Goal: Task Accomplishment & Management: Use online tool/utility

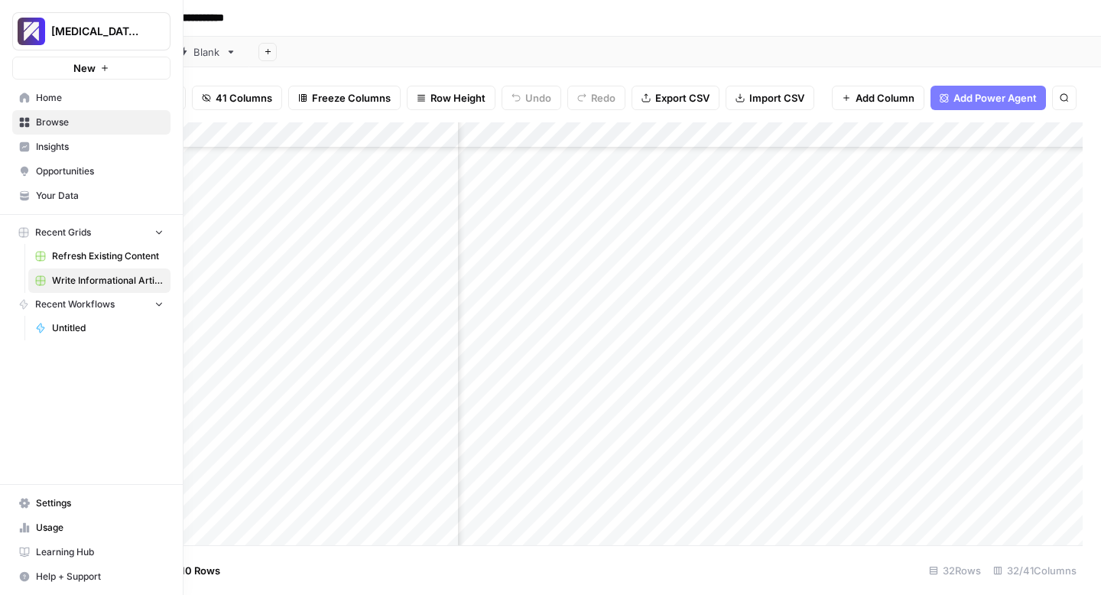
scroll to position [459, 2984]
click at [38, 523] on span "Usage" at bounding box center [100, 528] width 128 height 14
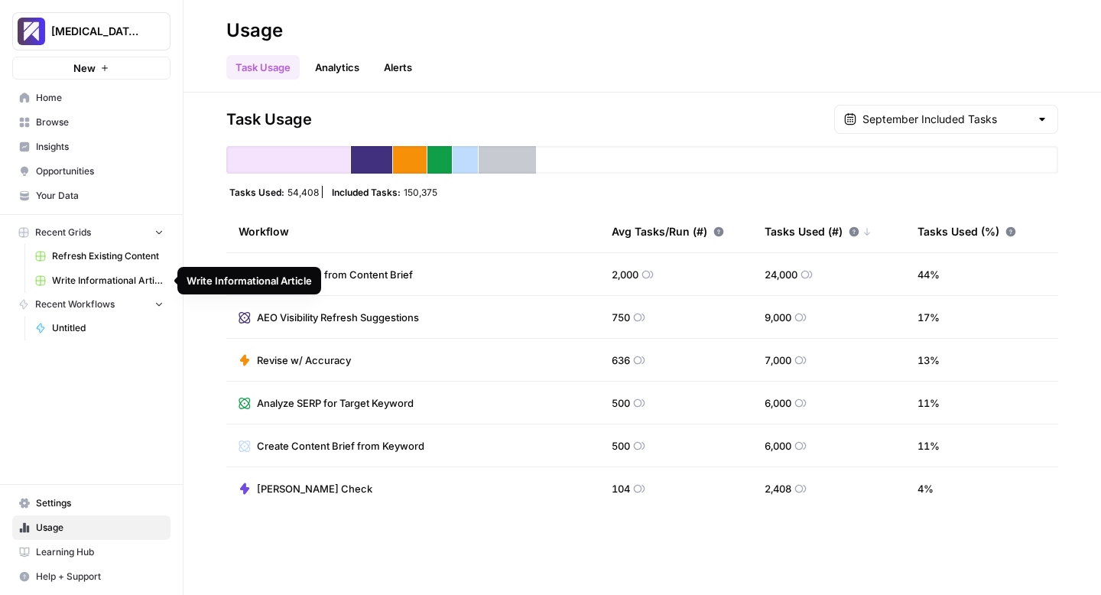
click at [76, 276] on span "Write Informational Article" at bounding box center [108, 281] width 112 height 14
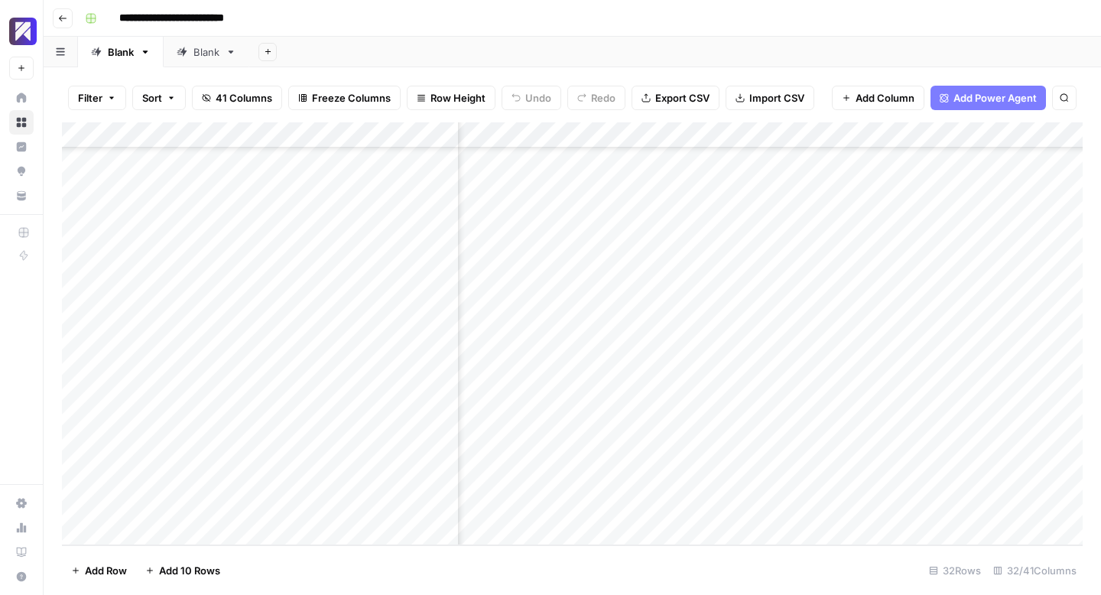
scroll to position [459, 3039]
click at [800, 219] on div "Add Column" at bounding box center [572, 333] width 1021 height 423
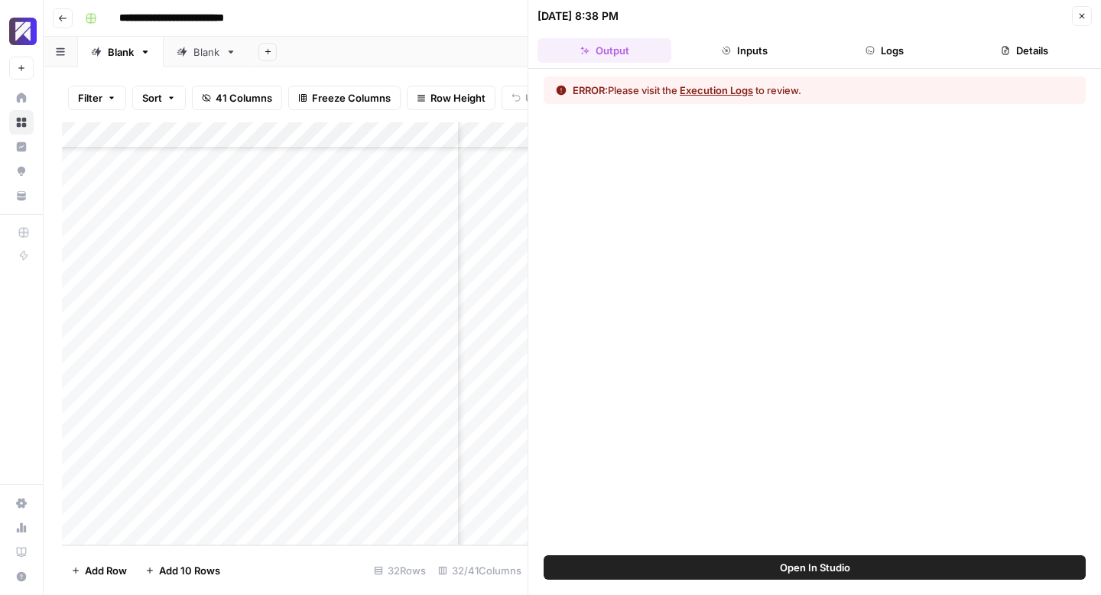
click at [707, 89] on button "Execution Logs" at bounding box center [716, 90] width 73 height 15
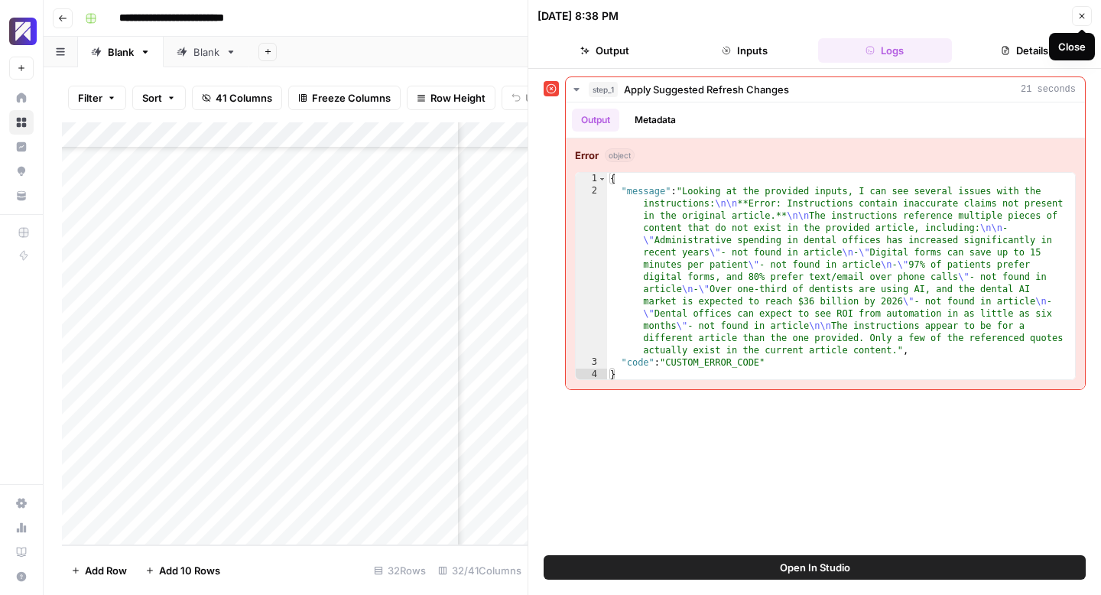
click at [1082, 16] on icon "button" at bounding box center [1081, 16] width 5 height 5
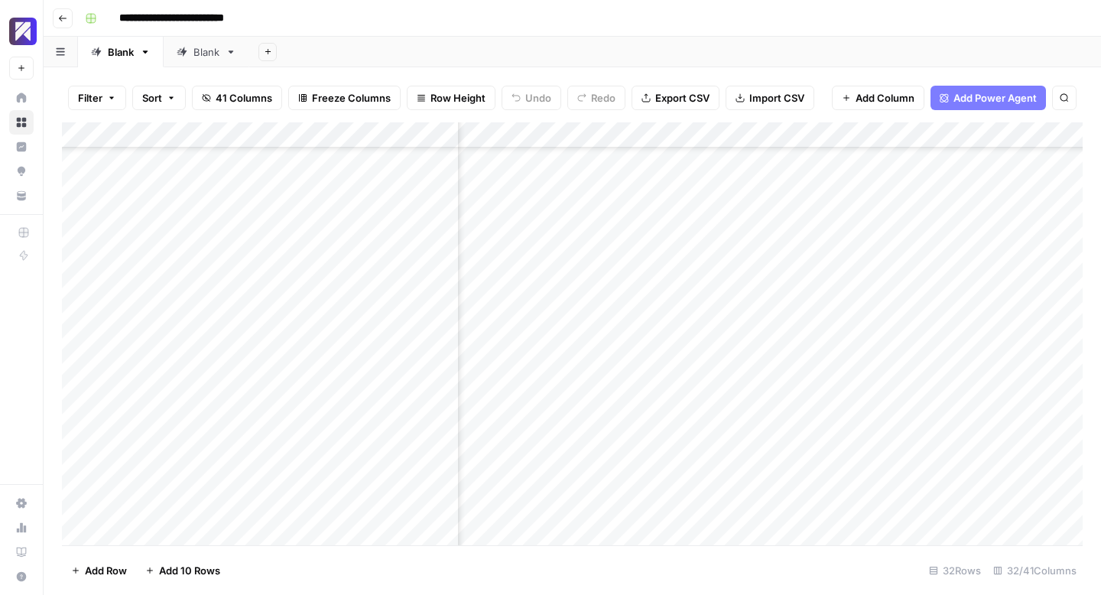
scroll to position [427, 2948]
click at [584, 252] on div "Add Column" at bounding box center [572, 333] width 1021 height 423
click at [595, 254] on div "Add Column" at bounding box center [572, 333] width 1021 height 423
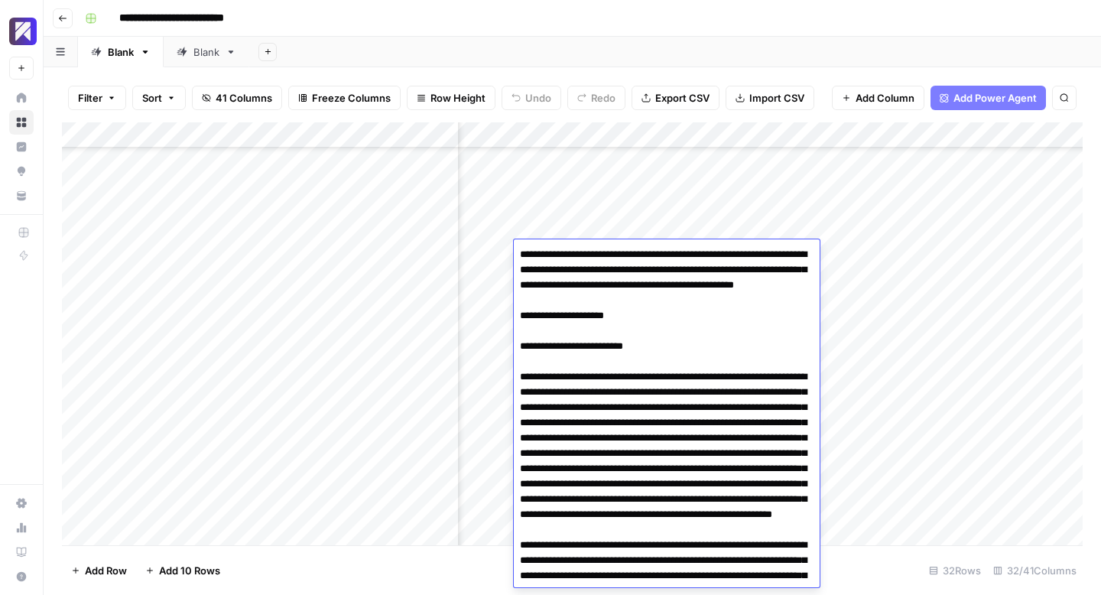
scroll to position [1069, 0]
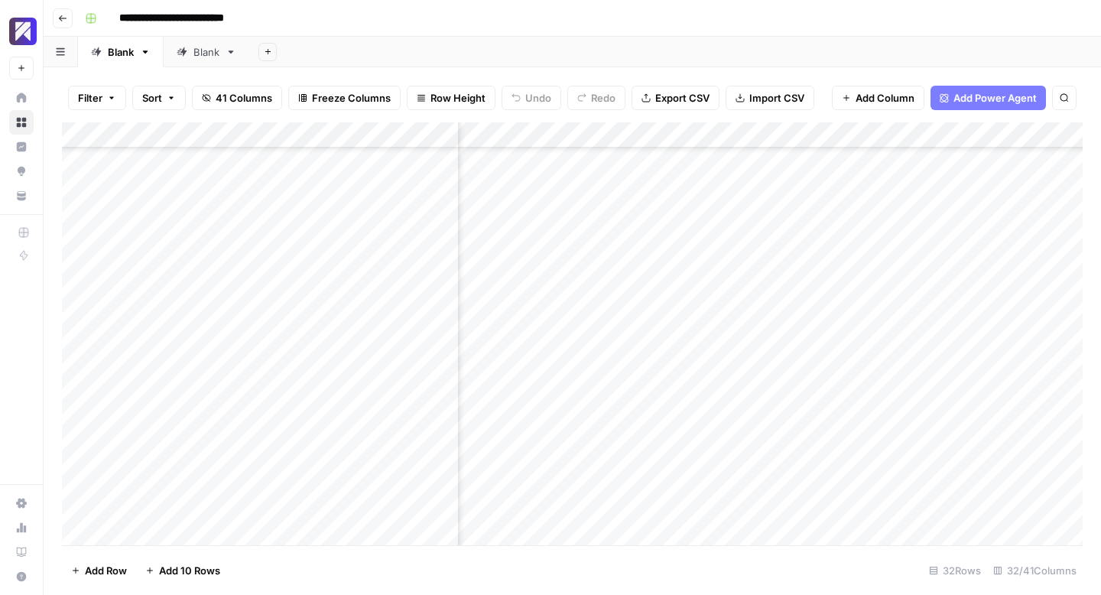
click at [870, 300] on div "Add Column" at bounding box center [572, 333] width 1021 height 423
click at [885, 233] on div "Add Column" at bounding box center [572, 333] width 1021 height 423
click at [882, 255] on div "Add Column" at bounding box center [572, 333] width 1021 height 423
click at [1078, 529] on icon "close" at bounding box center [1079, 530] width 8 height 8
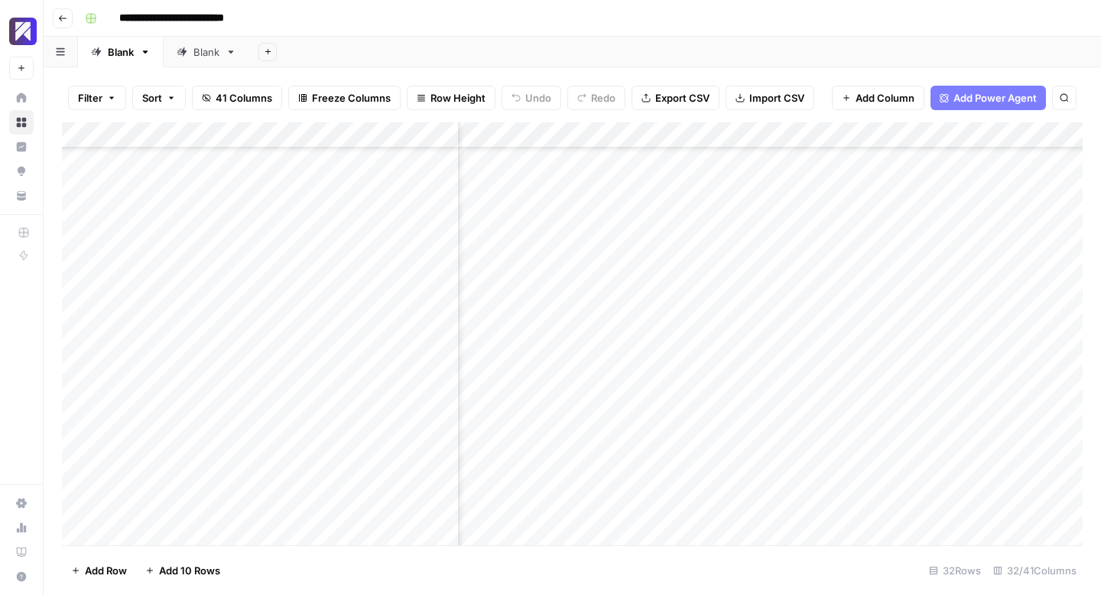
click at [901, 277] on div "Add Column" at bounding box center [572, 333] width 1021 height 423
click at [894, 307] on div "Add Column" at bounding box center [572, 333] width 1021 height 423
click at [895, 327] on div "Add Column" at bounding box center [572, 333] width 1021 height 423
click at [896, 356] on div "Add Column" at bounding box center [572, 333] width 1021 height 423
click at [892, 383] on div "Add Column" at bounding box center [572, 333] width 1021 height 423
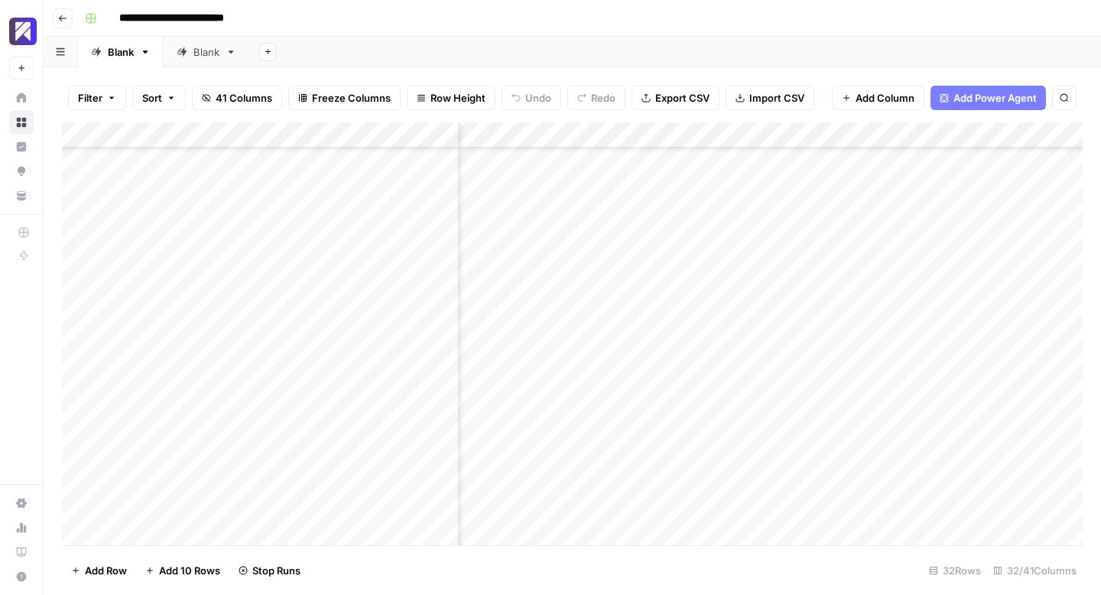
click at [886, 408] on div "Add Column" at bounding box center [572, 333] width 1021 height 423
click at [889, 437] on div "Add Column" at bounding box center [572, 333] width 1021 height 423
click at [897, 459] on div "Add Column" at bounding box center [572, 333] width 1021 height 423
click at [907, 485] on div "Add Column" at bounding box center [572, 333] width 1021 height 423
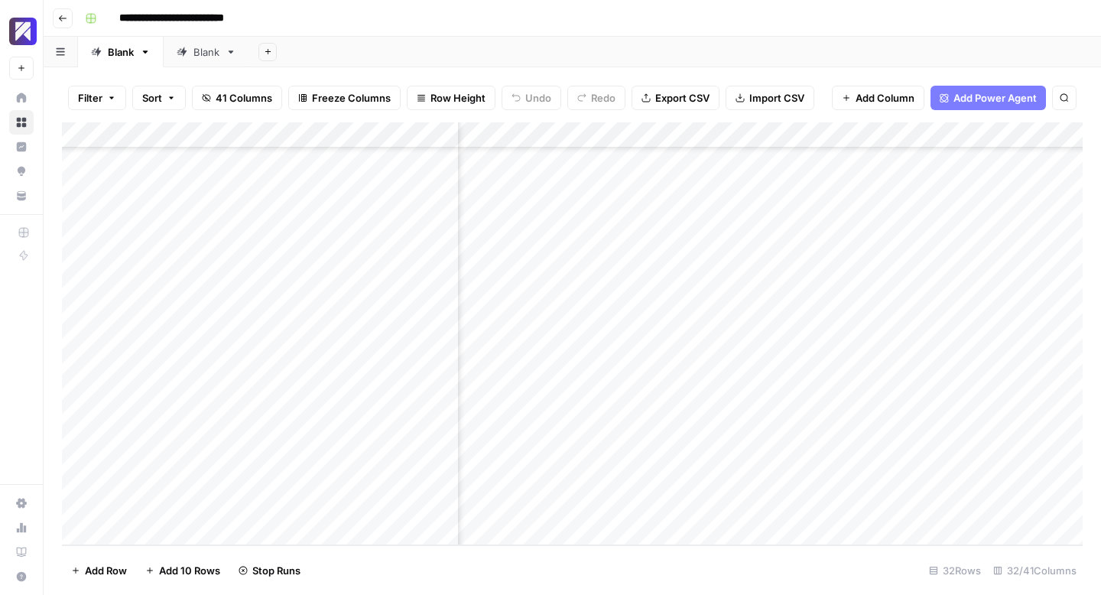
click at [560, 479] on div "Add Column" at bounding box center [572, 333] width 1021 height 423
click at [675, 483] on div "Add Column" at bounding box center [572, 333] width 1021 height 423
click at [743, 476] on div "Add Column" at bounding box center [572, 333] width 1021 height 423
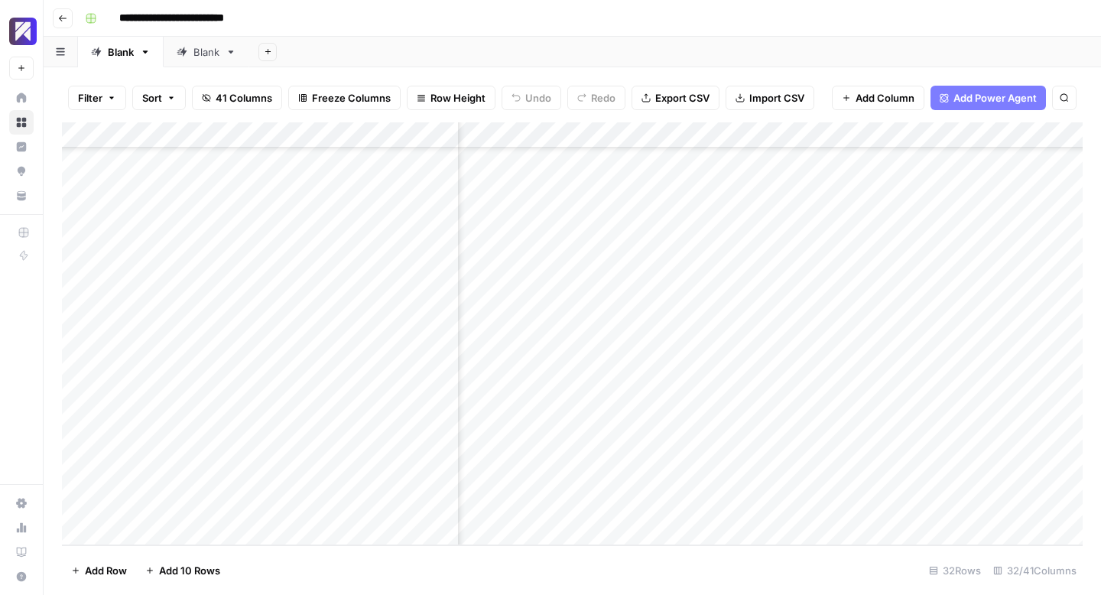
scroll to position [459, 3330]
click at [606, 480] on div "Add Column" at bounding box center [572, 333] width 1021 height 423
click at [951, 191] on div "Add Column" at bounding box center [572, 333] width 1021 height 423
click at [953, 248] on div "Add Column" at bounding box center [572, 333] width 1021 height 423
click at [952, 273] on div "Add Column" at bounding box center [572, 333] width 1021 height 423
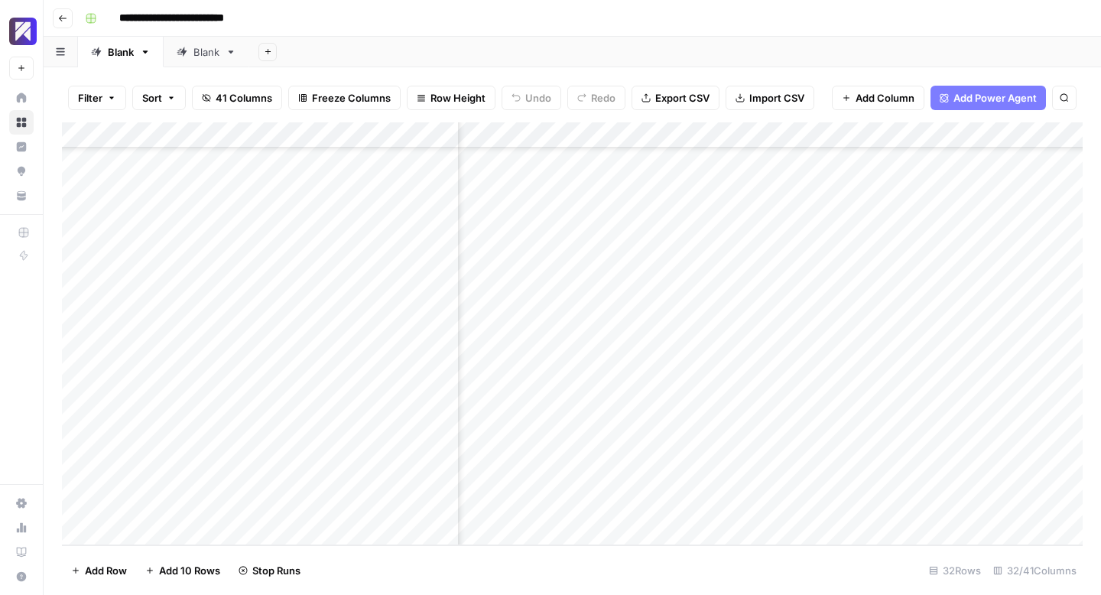
click at [953, 299] on div "Add Column" at bounding box center [572, 333] width 1021 height 423
click at [951, 326] on div "Add Column" at bounding box center [572, 333] width 1021 height 423
click at [956, 351] on div "Add Column" at bounding box center [572, 333] width 1021 height 423
click at [956, 377] on div "Add Column" at bounding box center [572, 333] width 1021 height 423
click at [956, 401] on div "Add Column" at bounding box center [572, 333] width 1021 height 423
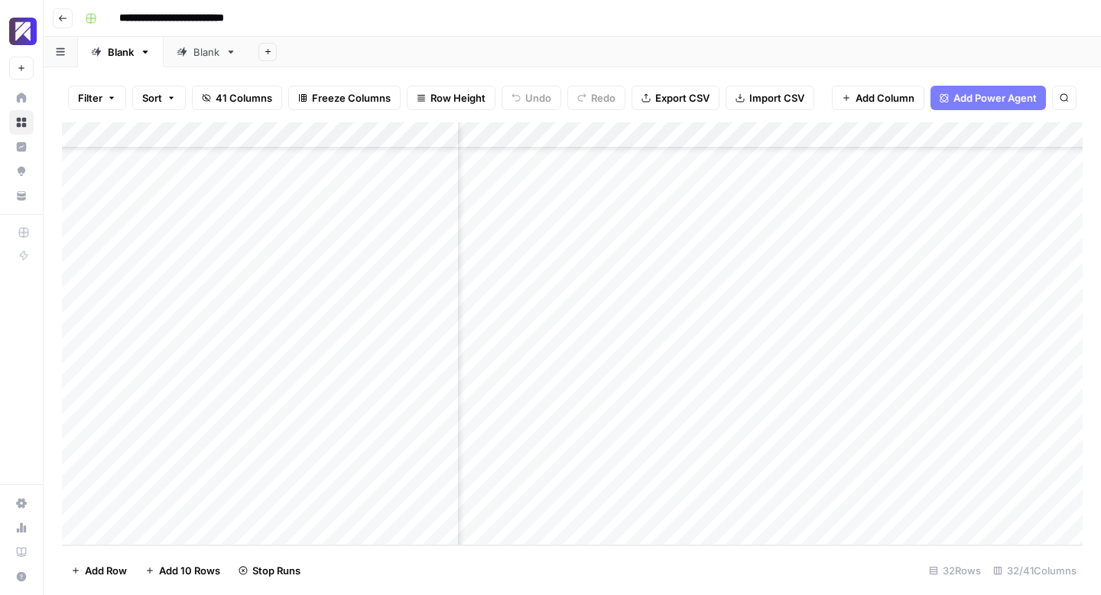
click at [952, 430] on div "Add Column" at bounding box center [572, 333] width 1021 height 423
click at [959, 456] on div "Add Column" at bounding box center [572, 333] width 1021 height 423
click at [958, 483] on div "Add Column" at bounding box center [572, 333] width 1021 height 423
click at [983, 196] on div "Add Column" at bounding box center [572, 333] width 1021 height 423
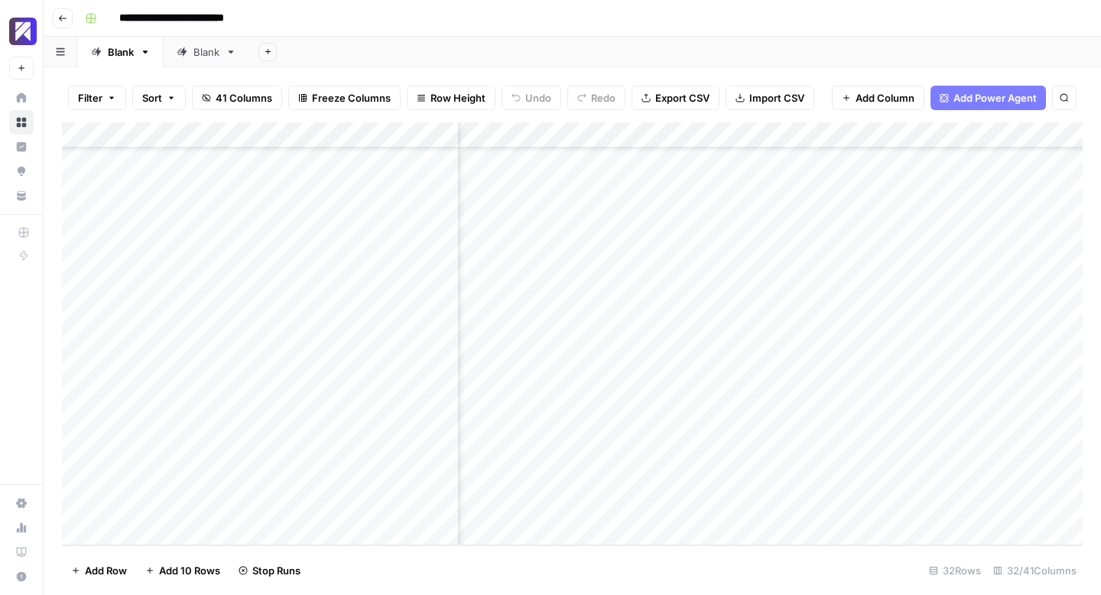
click at [977, 247] on div "Add Column" at bounding box center [572, 333] width 1021 height 423
click at [982, 271] on div "Add Column" at bounding box center [572, 333] width 1021 height 423
click at [986, 299] on div "Add Column" at bounding box center [572, 333] width 1021 height 423
click at [984, 324] on div "Add Column" at bounding box center [572, 333] width 1021 height 423
click at [983, 353] on div "Add Column" at bounding box center [572, 333] width 1021 height 423
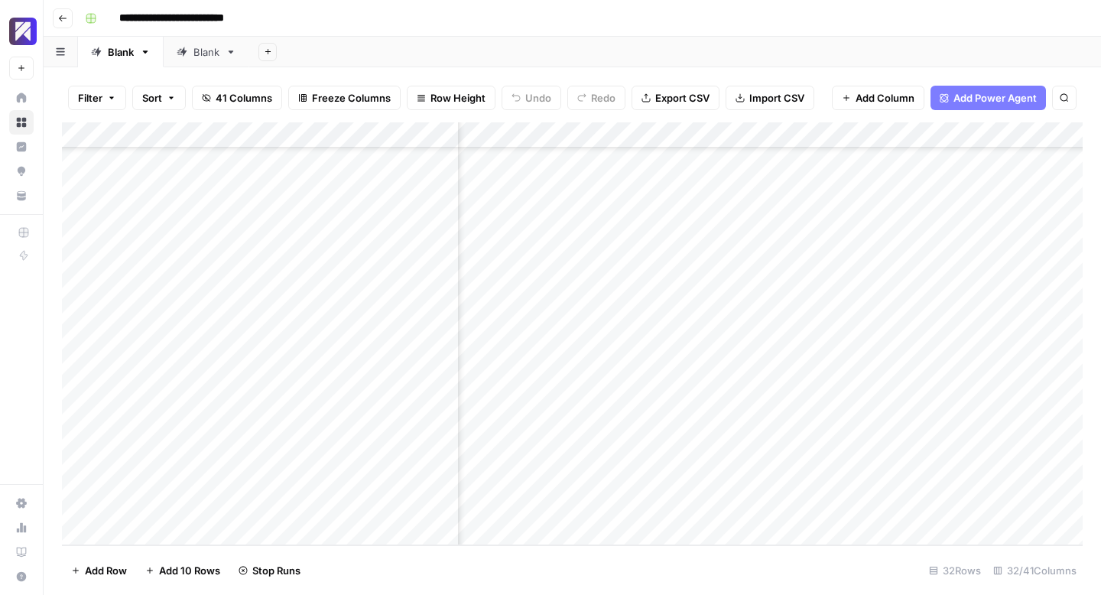
click at [983, 373] on div "Add Column" at bounding box center [572, 333] width 1021 height 423
click at [984, 403] on div "Add Column" at bounding box center [572, 333] width 1021 height 423
click at [982, 426] on div "Add Column" at bounding box center [572, 333] width 1021 height 423
click at [984, 453] on div "Add Column" at bounding box center [572, 333] width 1021 height 423
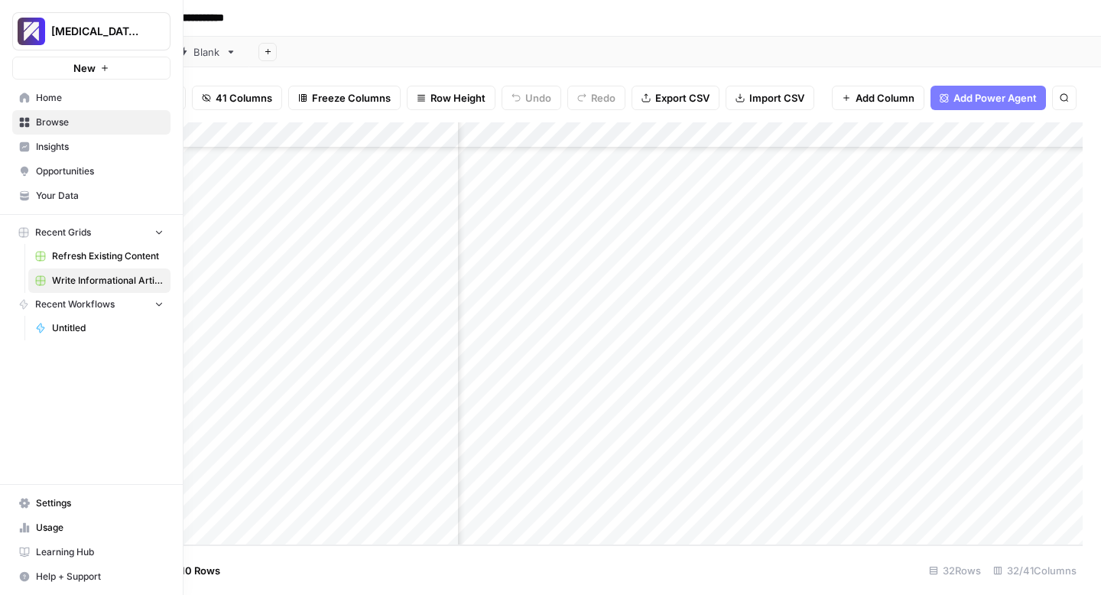
click at [21, 524] on icon at bounding box center [24, 527] width 11 height 11
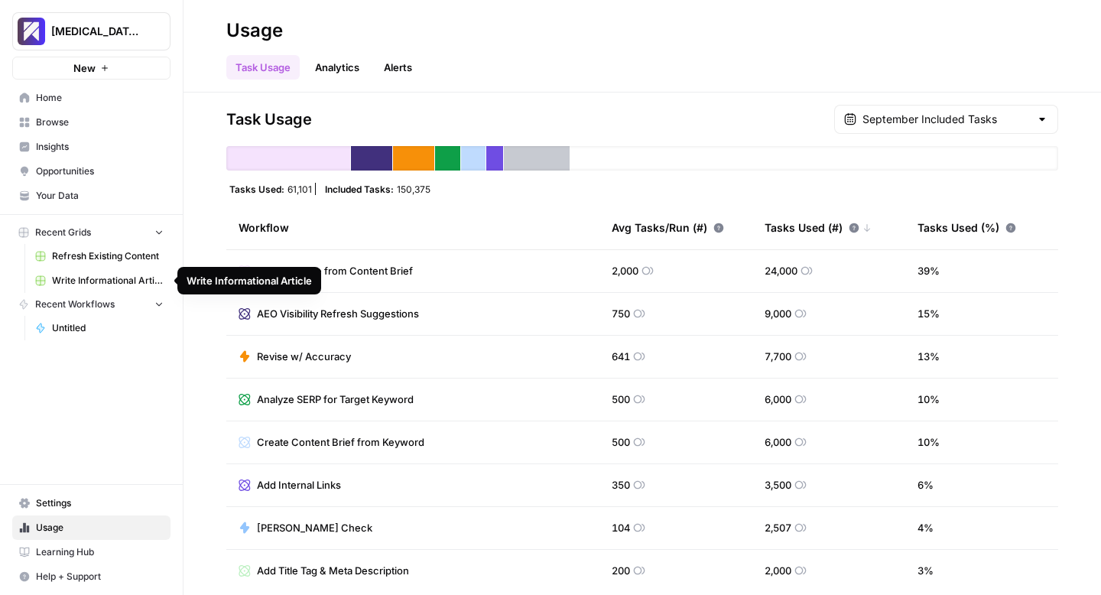
click at [62, 277] on span "Write Informational Article" at bounding box center [108, 281] width 112 height 14
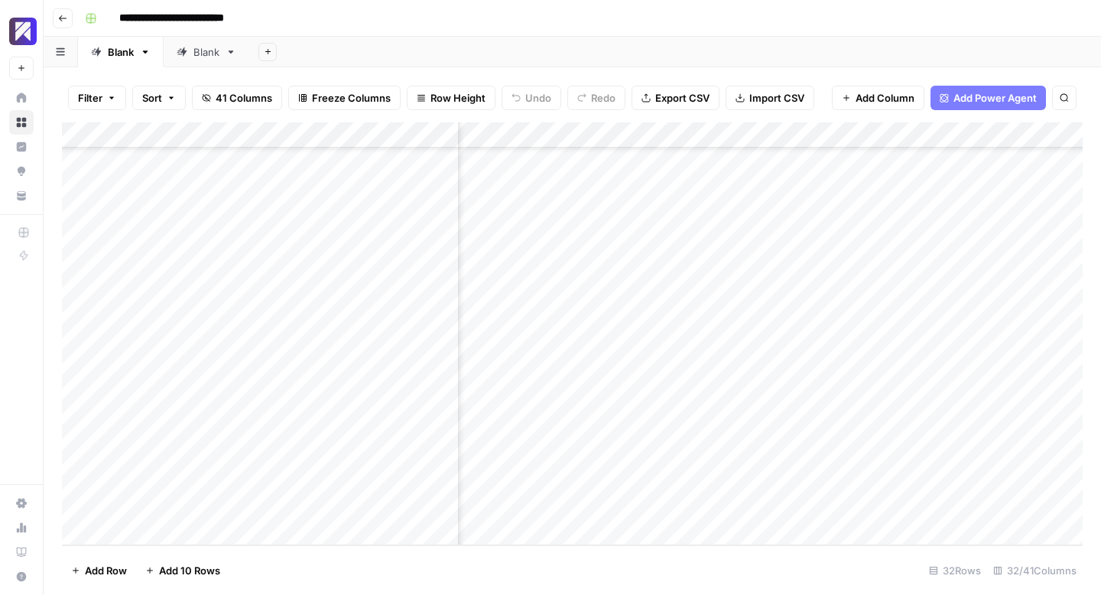
scroll to position [459, 3899]
click at [763, 481] on div "Add Column" at bounding box center [572, 333] width 1021 height 423
click at [612, 193] on div "Add Column" at bounding box center [572, 333] width 1021 height 423
click at [611, 247] on div "Add Column" at bounding box center [572, 333] width 1021 height 423
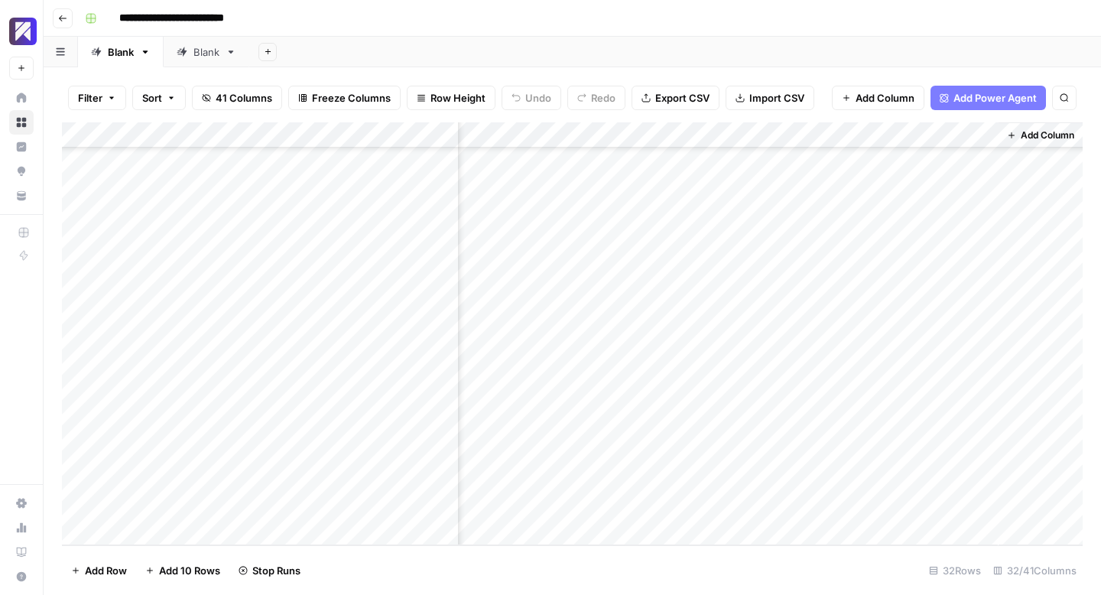
click at [615, 275] on div "Add Column" at bounding box center [572, 333] width 1021 height 423
click at [608, 302] on div "Add Column" at bounding box center [572, 333] width 1021 height 423
click at [618, 326] on div "Add Column" at bounding box center [572, 333] width 1021 height 423
click at [618, 349] on div "Add Column" at bounding box center [572, 333] width 1021 height 423
click at [621, 375] on div "Add Column" at bounding box center [572, 333] width 1021 height 423
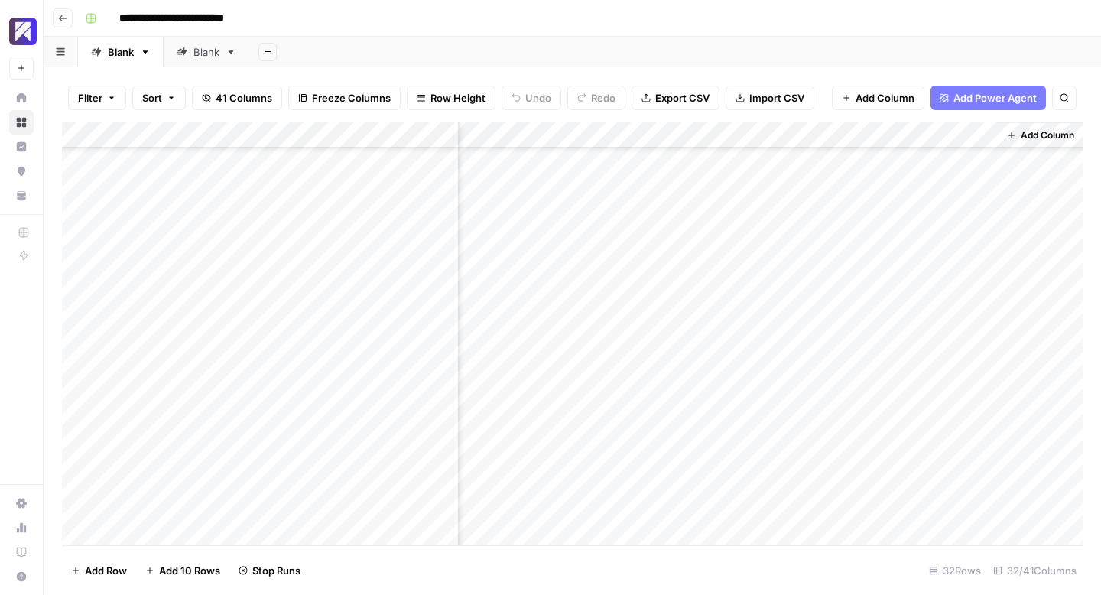
click at [622, 404] on div "Add Column" at bounding box center [572, 333] width 1021 height 423
click at [621, 427] on div "Add Column" at bounding box center [572, 333] width 1021 height 423
click at [623, 453] on div "Add Column" at bounding box center [572, 333] width 1021 height 423
click at [621, 482] on div "Add Column" at bounding box center [572, 333] width 1021 height 423
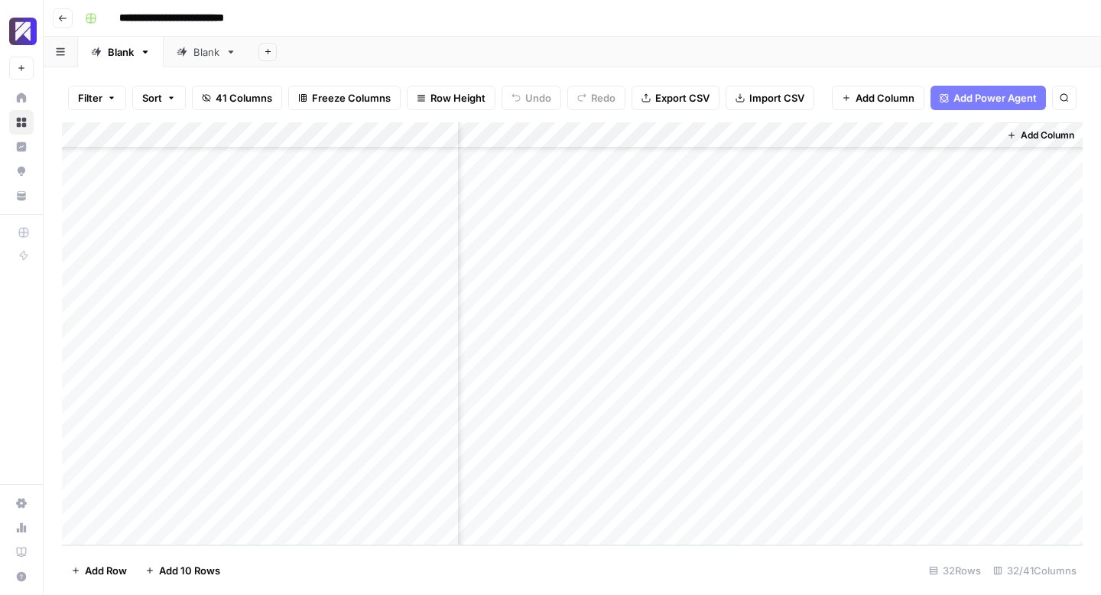
click at [914, 194] on div "Add Column" at bounding box center [572, 333] width 1021 height 423
click at [965, 194] on div "Add Column" at bounding box center [572, 333] width 1021 height 423
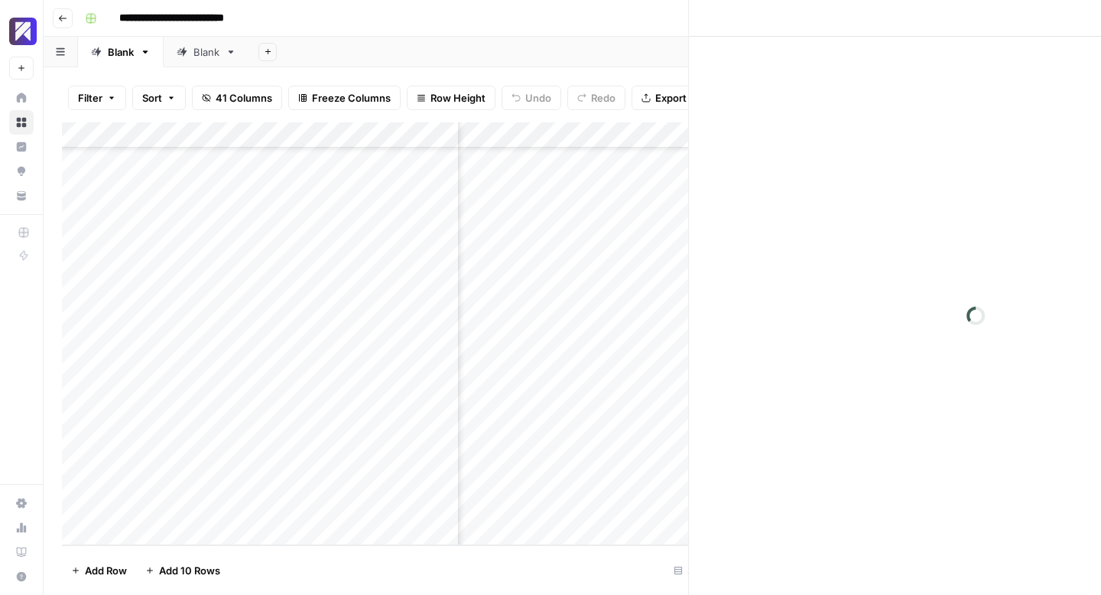
scroll to position [459, 4461]
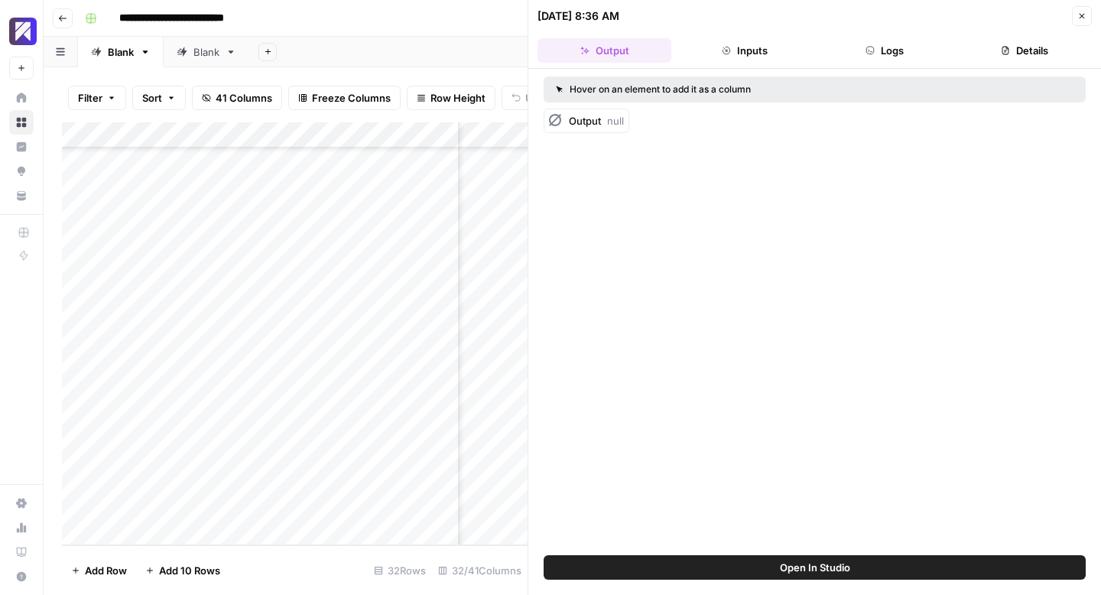
click at [741, 51] on button "Inputs" at bounding box center [744, 50] width 134 height 24
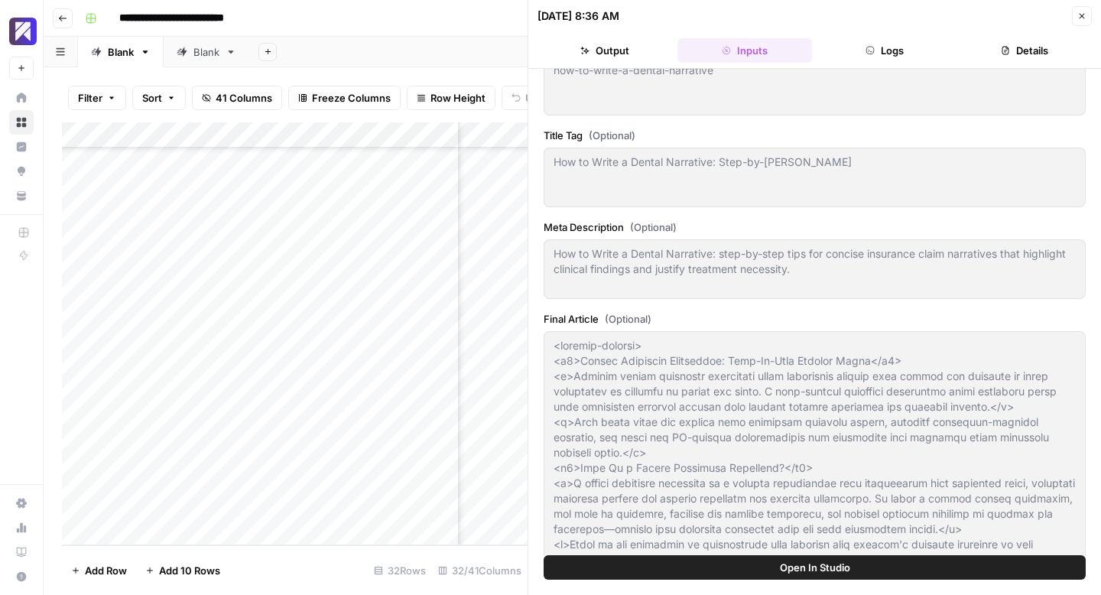
scroll to position [0, 0]
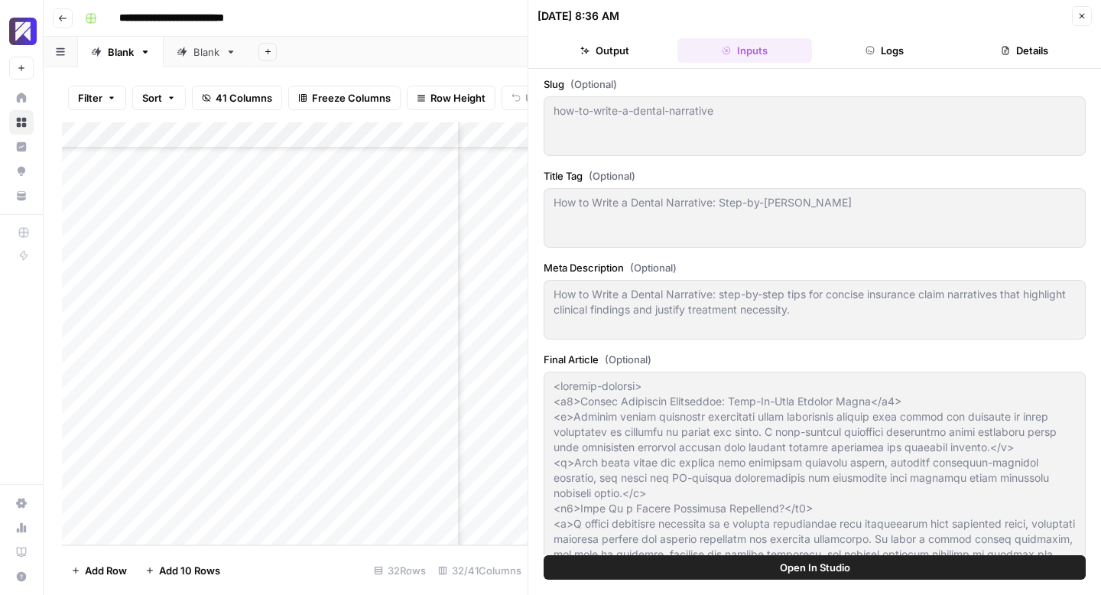
click at [1014, 51] on button "Details" at bounding box center [1025, 50] width 134 height 24
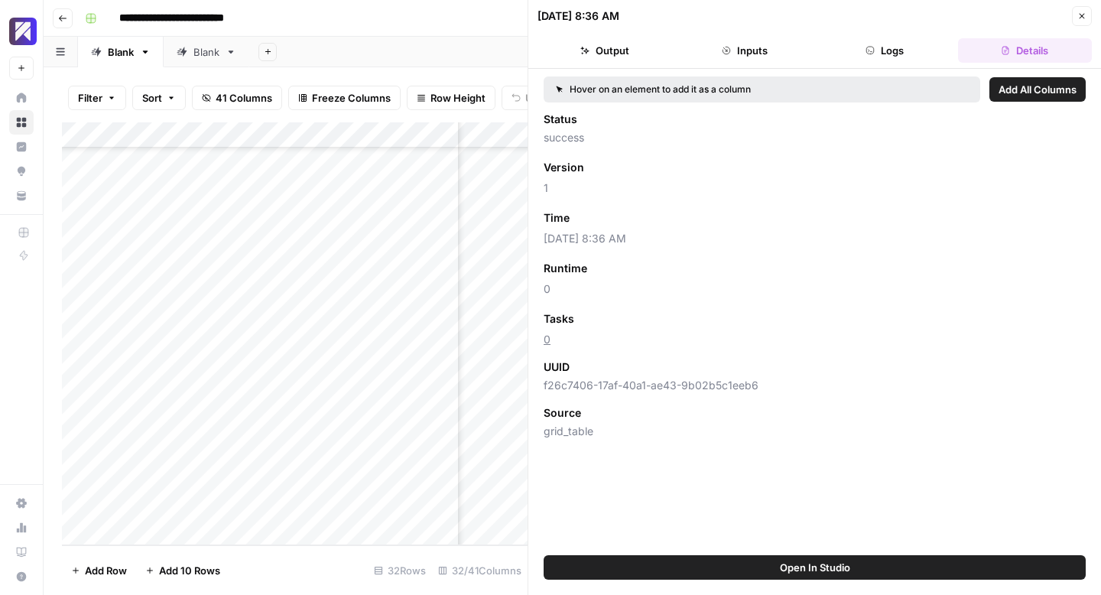
click at [1084, 20] on icon "button" at bounding box center [1081, 15] width 9 height 9
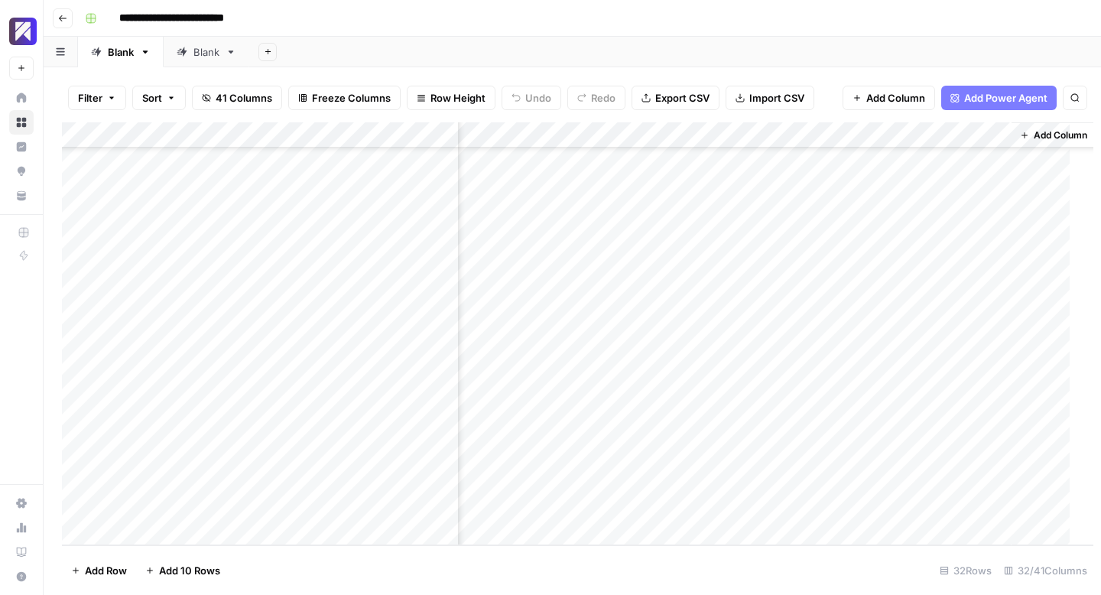
scroll to position [459, 4457]
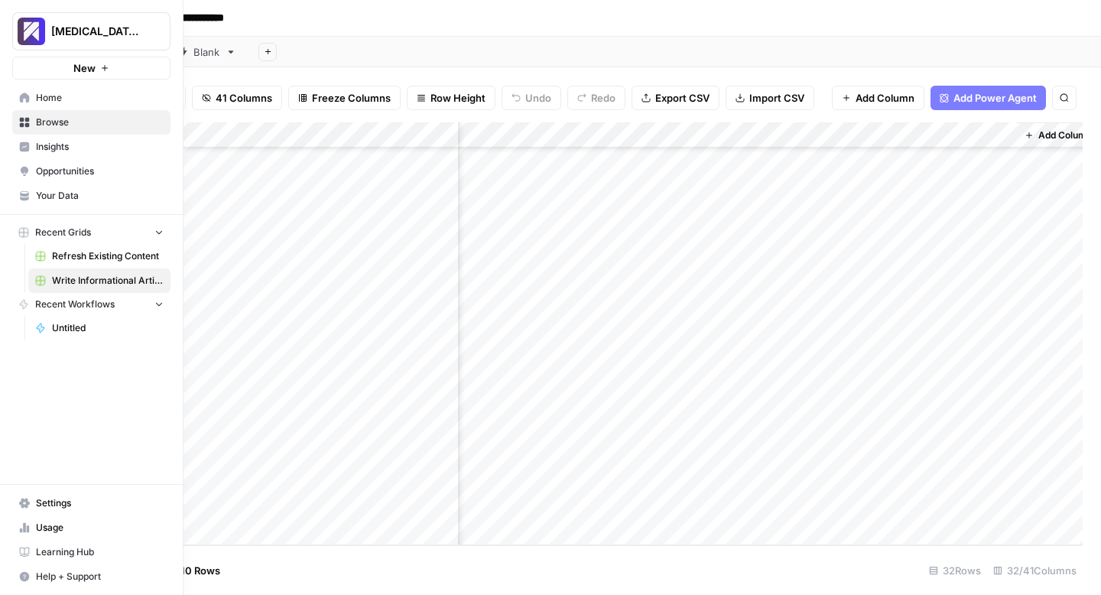
click at [31, 524] on link "Usage" at bounding box center [91, 527] width 158 height 24
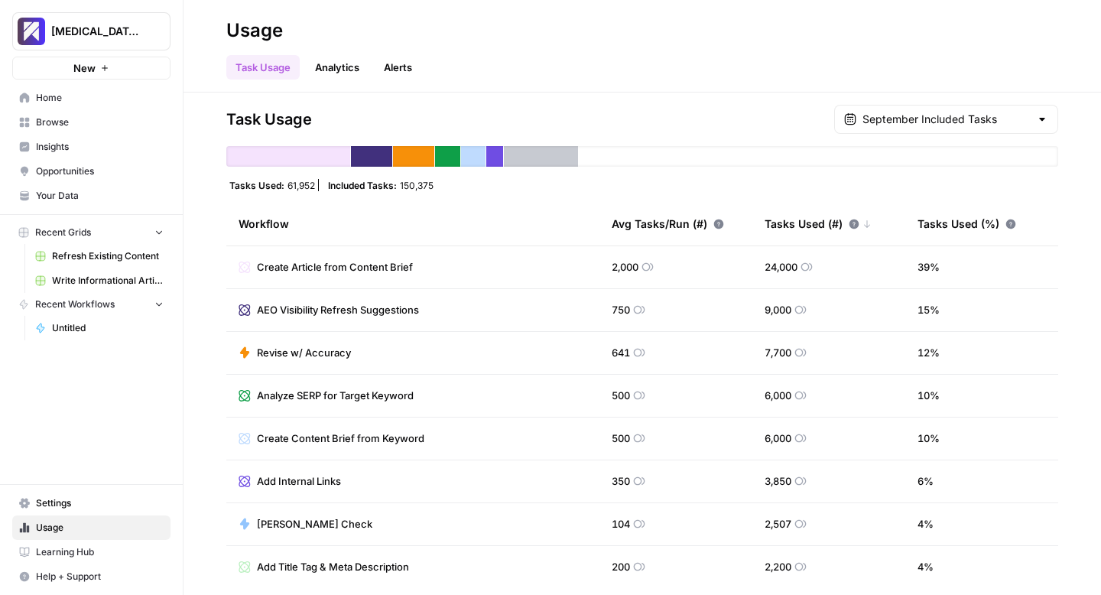
click at [109, 277] on span "Write Informational Article" at bounding box center [108, 281] width 112 height 14
